Goal: Submit feedback/report problem

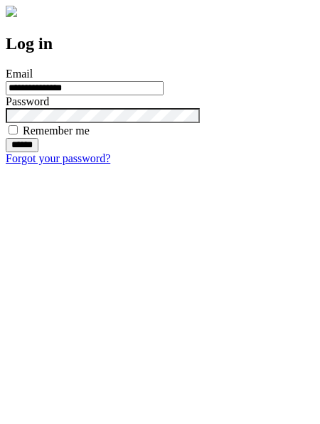
click at [38, 152] on input "******" at bounding box center [22, 145] width 33 height 14
